Goal: Find specific page/section: Find specific page/section

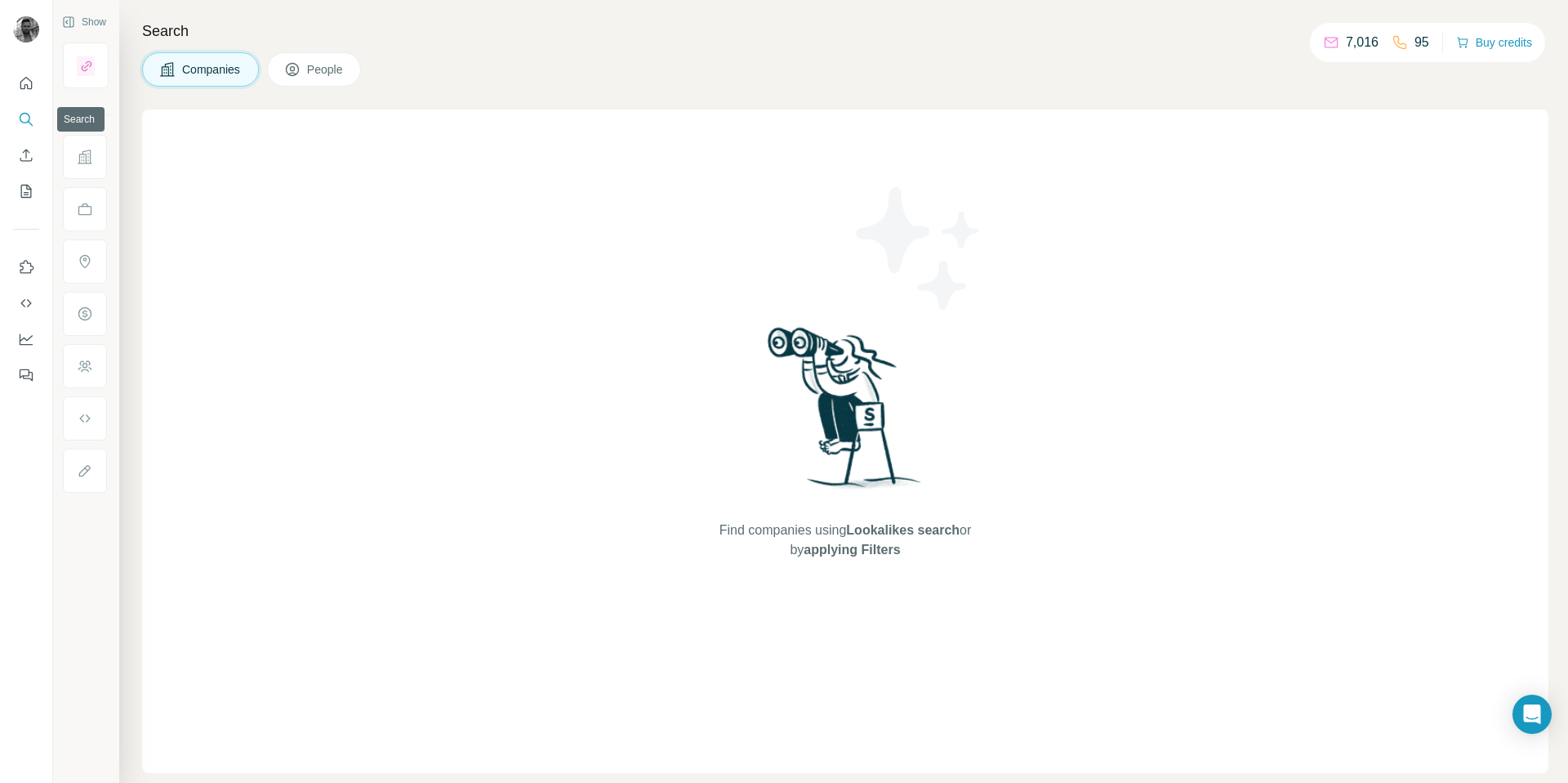
click at [25, 114] on icon "Search" at bounding box center [25, 118] width 16 height 16
click at [406, 175] on div "Find companies using Lookalikes search or by applying Filters" at bounding box center [845, 441] width 1407 height 664
click at [323, 72] on span "People" at bounding box center [326, 69] width 38 height 16
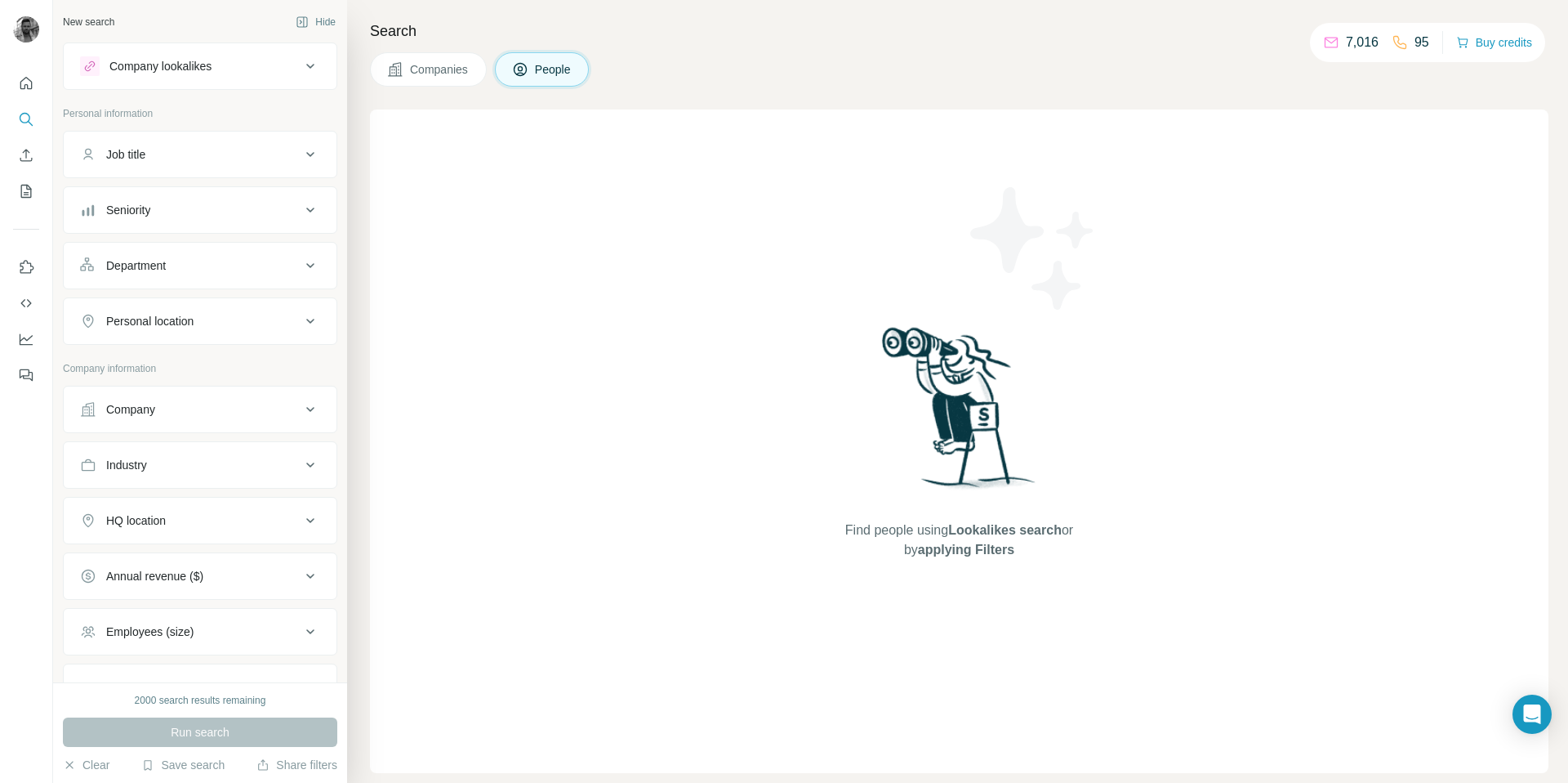
click at [171, 158] on div "Job title" at bounding box center [190, 154] width 221 height 16
click at [18, 85] on icon "Quick start" at bounding box center [25, 82] width 16 height 16
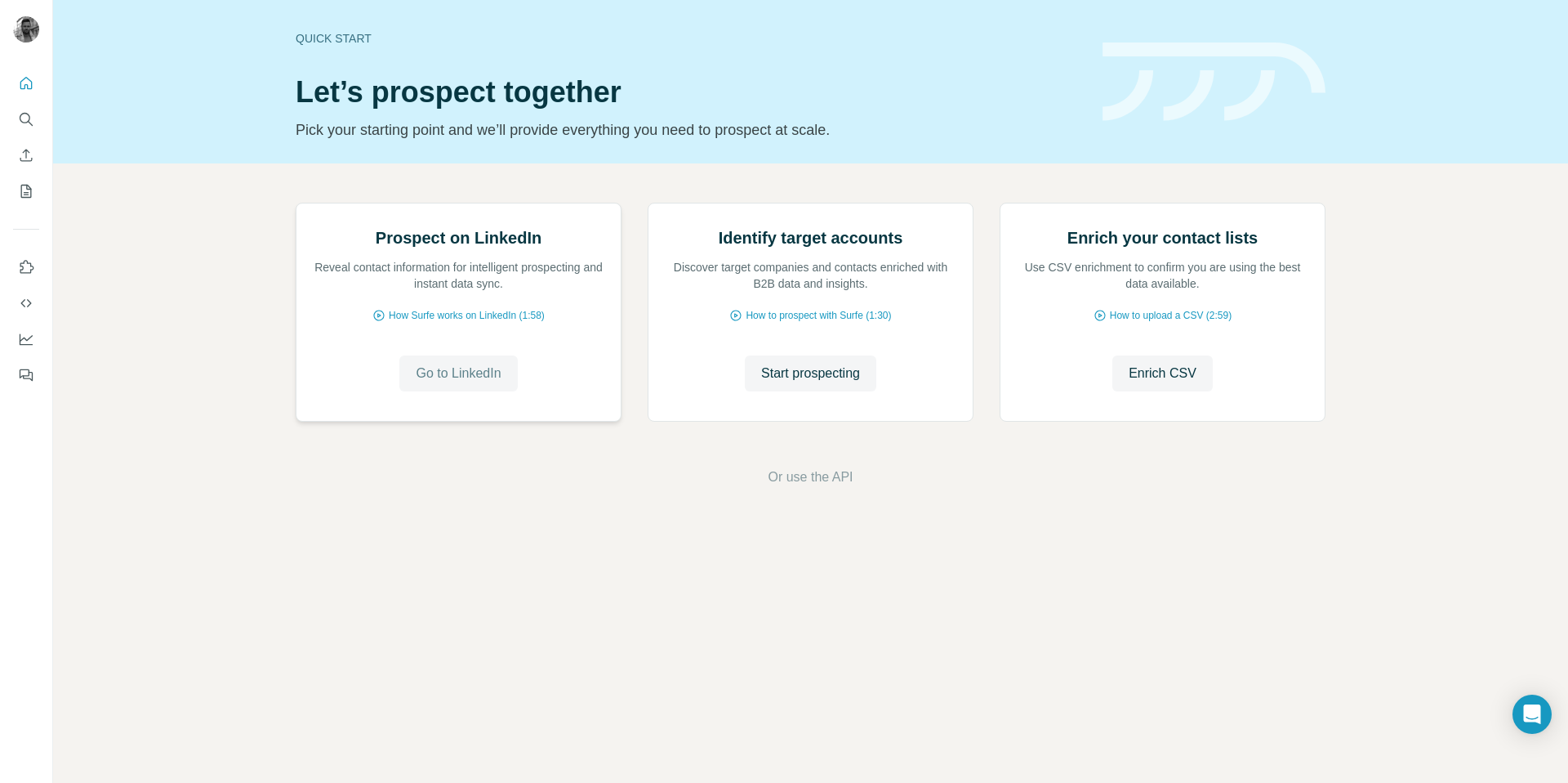
click at [446, 383] on span "Go to LinkedIn" at bounding box center [458, 373] width 85 height 19
